Goal: Understand process/instructions: Learn how to perform a task or action

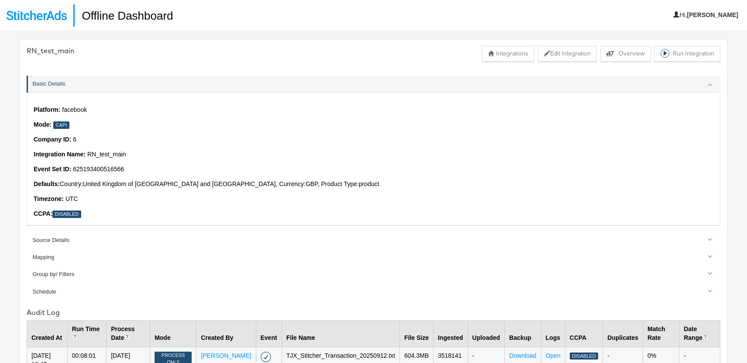
scroll to position [30, 0]
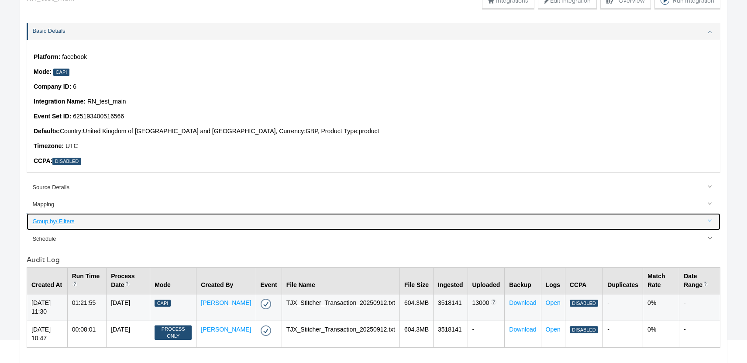
click at [62, 218] on div "Group by/ Filters" at bounding box center [374, 222] width 684 height 8
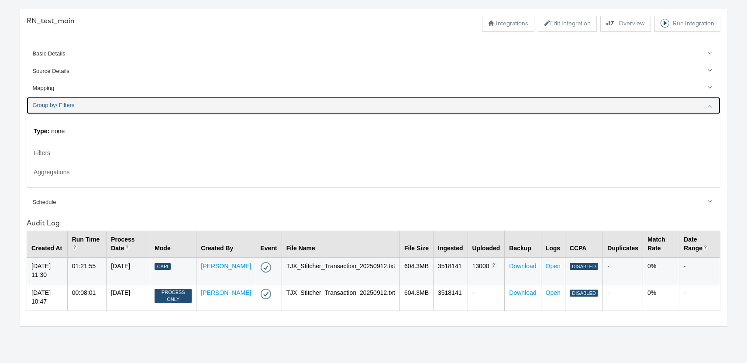
scroll to position [0, 0]
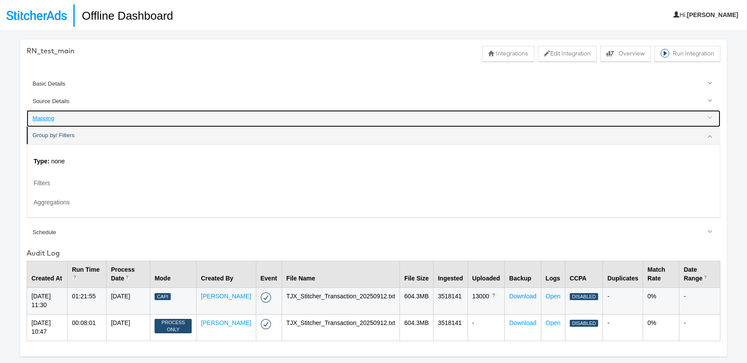
click at [44, 119] on div "Mapping" at bounding box center [374, 118] width 684 height 8
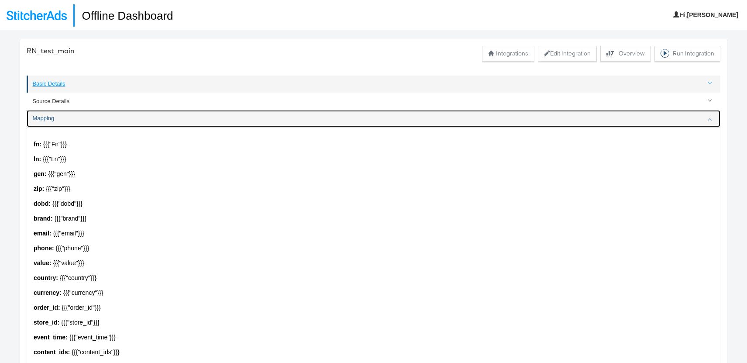
click at [48, 83] on div "Basic Details" at bounding box center [374, 84] width 684 height 8
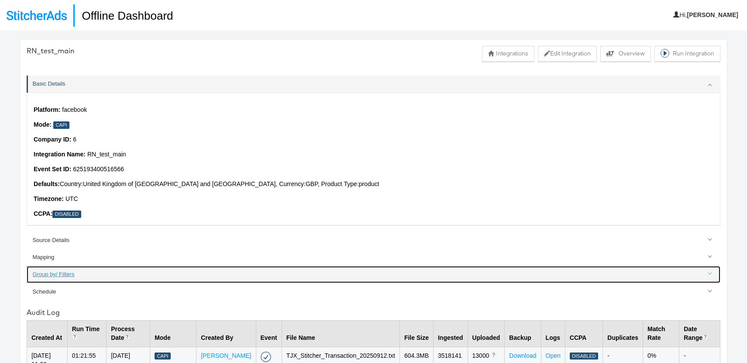
click at [57, 272] on div "Group by/ Filters" at bounding box center [374, 274] width 684 height 8
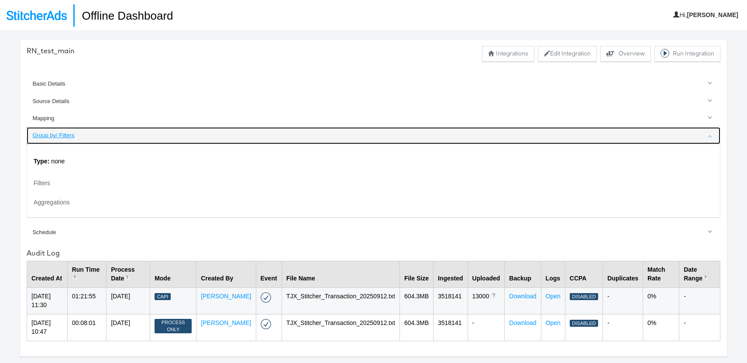
click at [60, 140] on link "Group by/ Filters" at bounding box center [374, 135] width 694 height 17
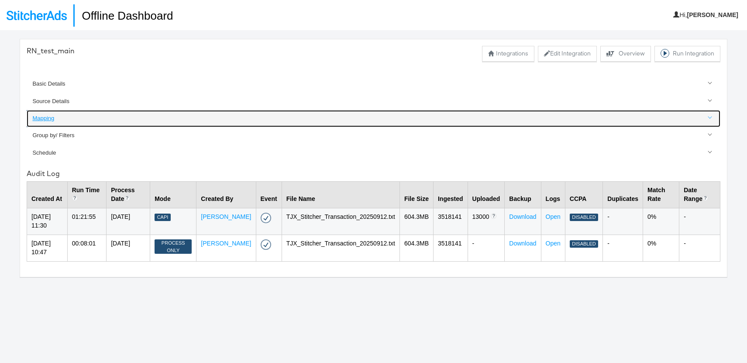
click at [52, 121] on div "Mapping" at bounding box center [374, 118] width 684 height 8
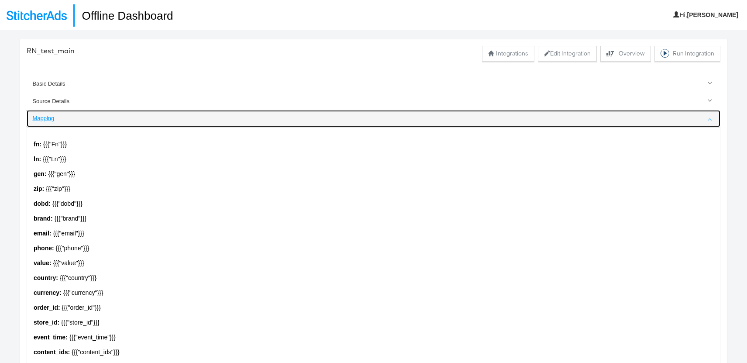
click at [45, 118] on div "Mapping" at bounding box center [374, 118] width 684 height 8
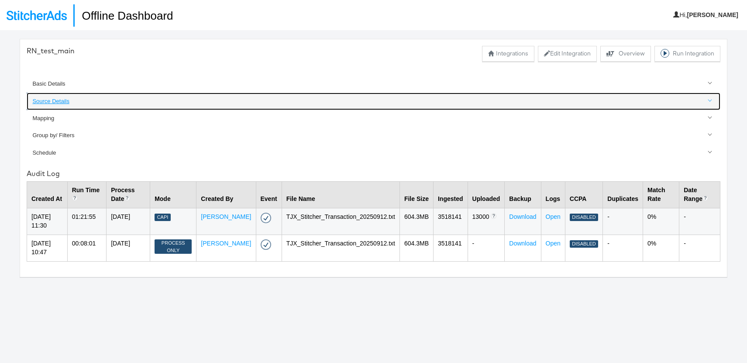
click at [51, 103] on div "Source Details" at bounding box center [374, 101] width 684 height 8
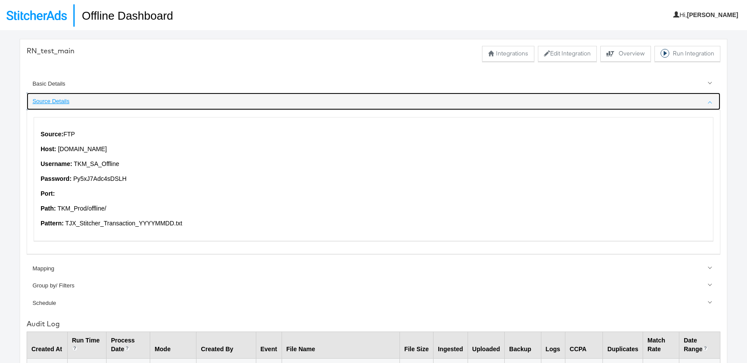
click at [51, 103] on div "Source Details" at bounding box center [374, 101] width 684 height 8
